Goal: Check status: Check status

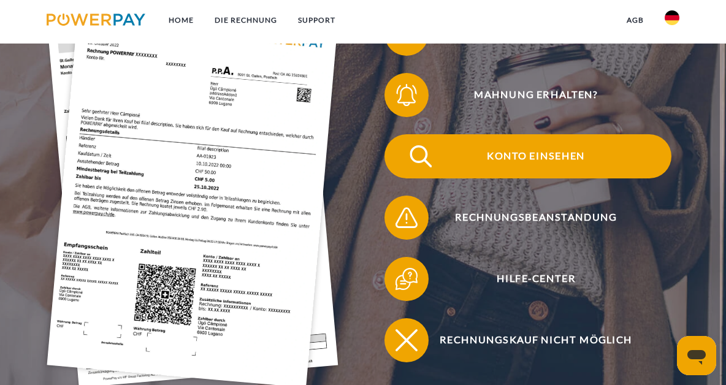
scroll to position [307, 0]
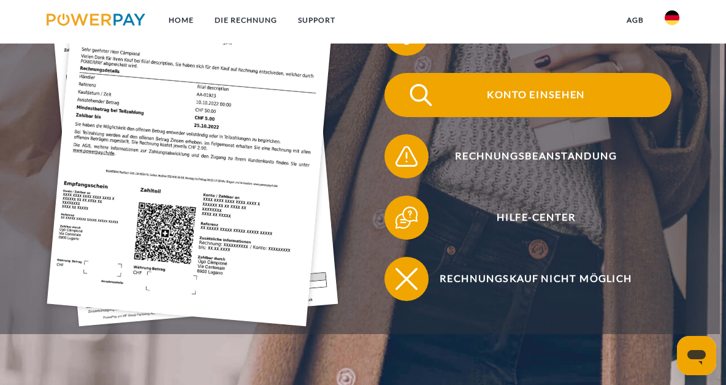
click at [562, 91] on span "Konto einsehen" at bounding box center [536, 95] width 271 height 44
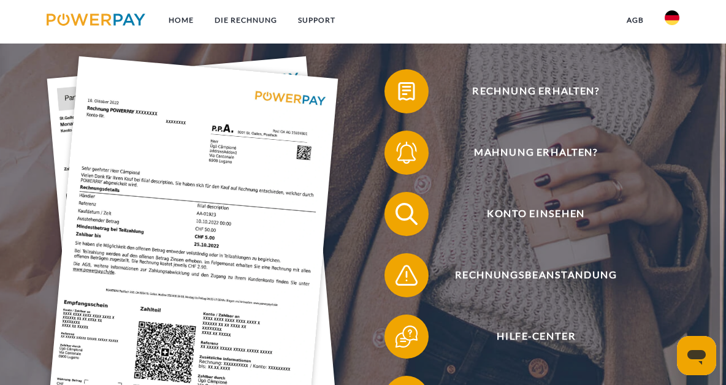
scroll to position [307, 0]
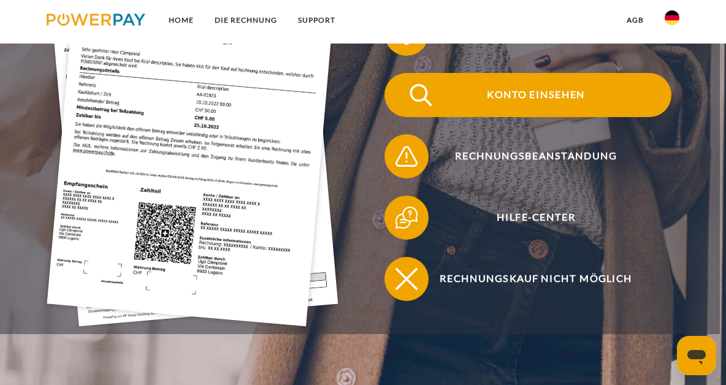
click at [533, 95] on span "Konto einsehen" at bounding box center [536, 95] width 271 height 44
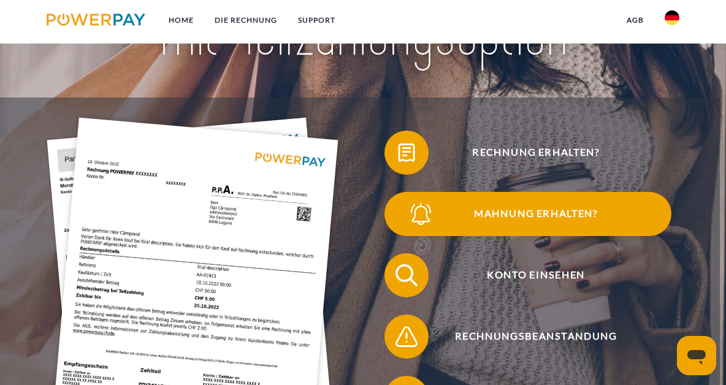
scroll to position [245, 0]
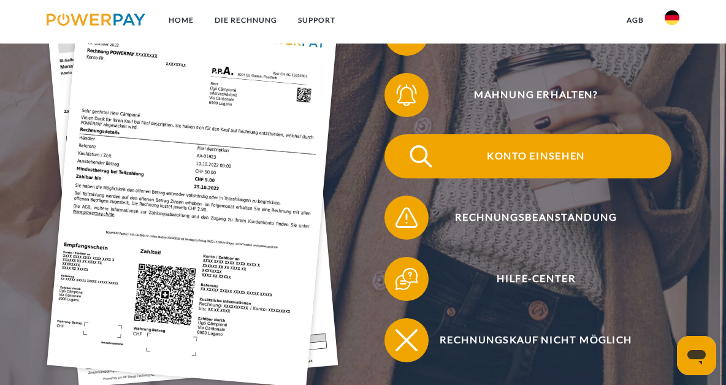
click at [529, 157] on span "Konto einsehen" at bounding box center [536, 156] width 271 height 44
